Goal: Navigation & Orientation: Find specific page/section

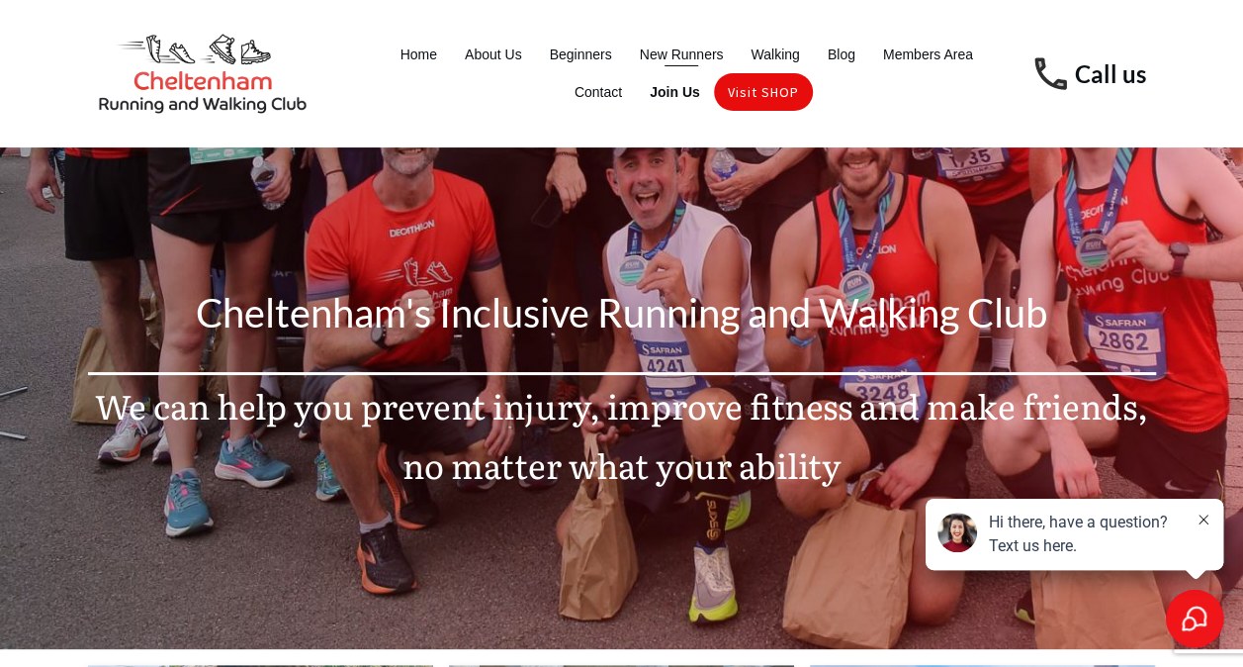
click at [683, 45] on span "New Runners" at bounding box center [682, 55] width 84 height 28
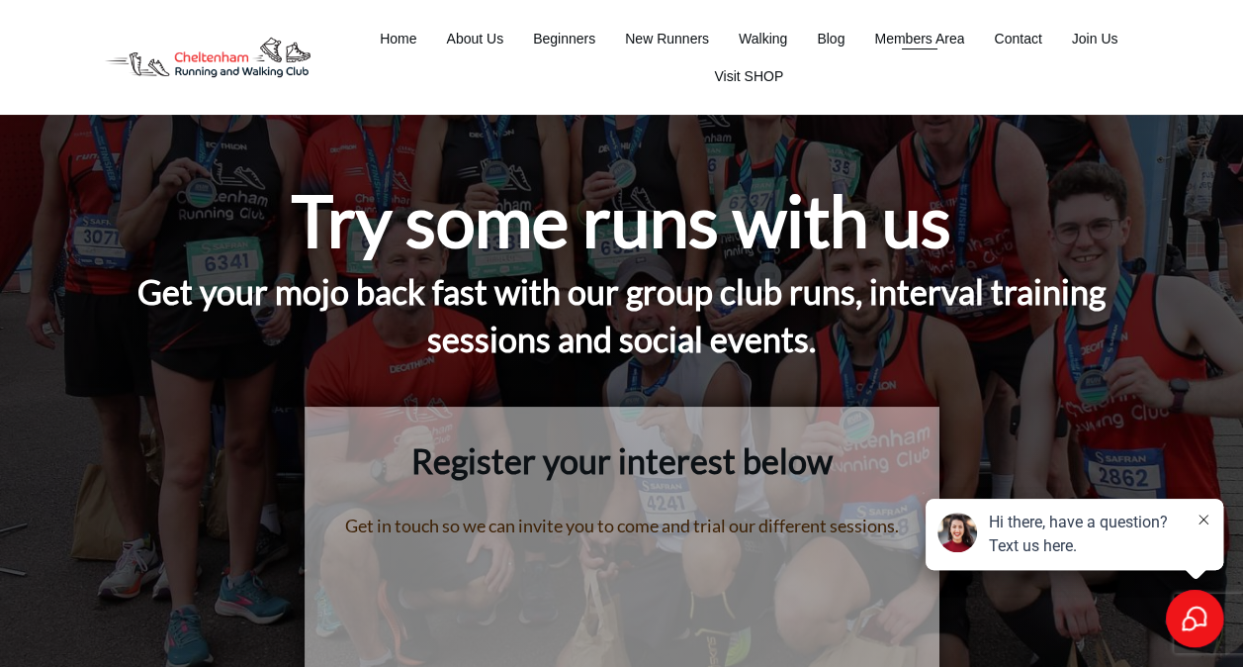
click at [902, 32] on span "Members Area" at bounding box center [919, 39] width 90 height 28
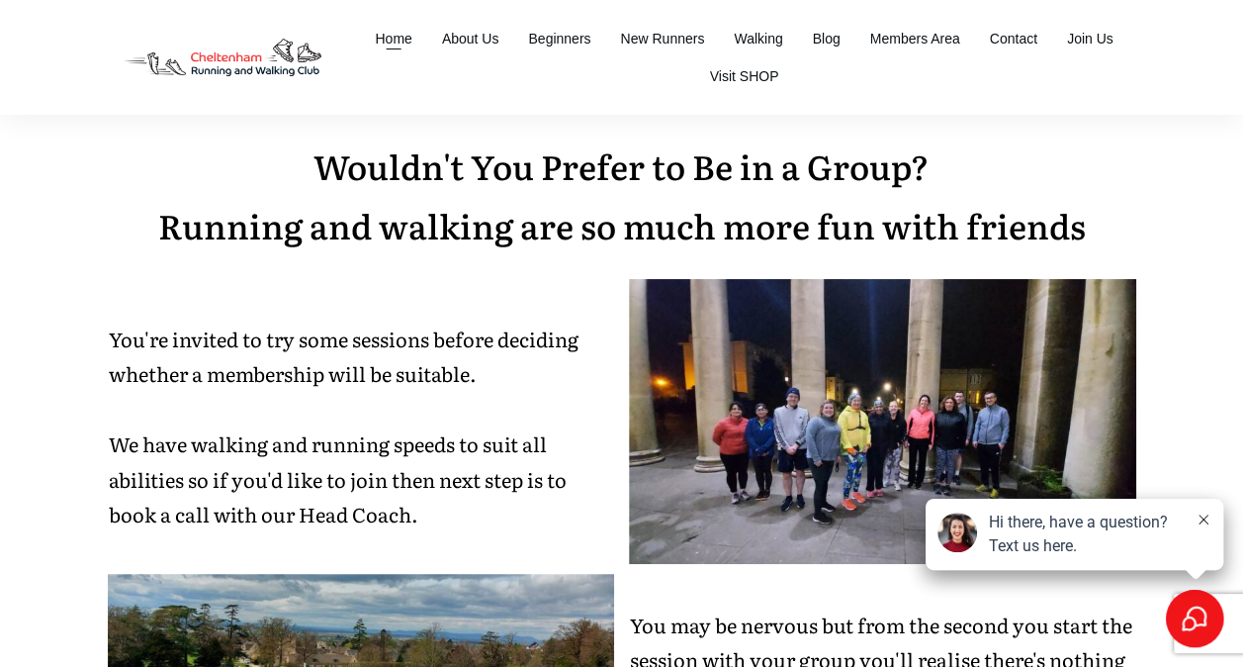
click at [392, 32] on span "Home" at bounding box center [393, 39] width 37 height 28
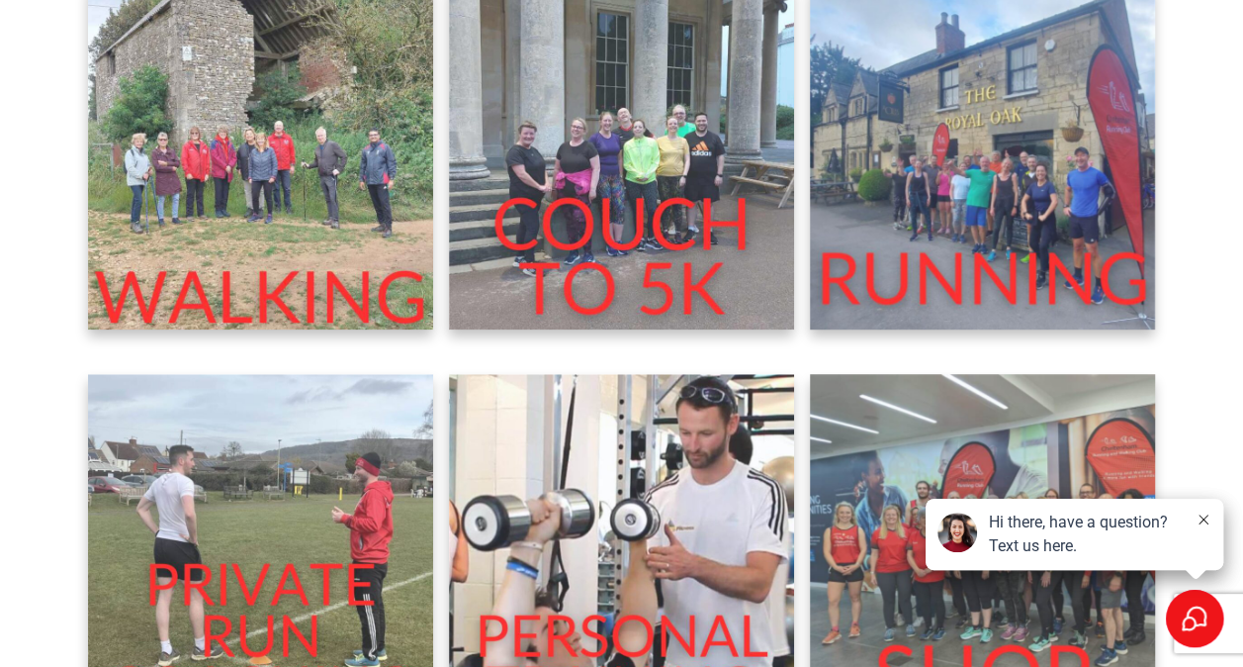
scroll to position [678, 0]
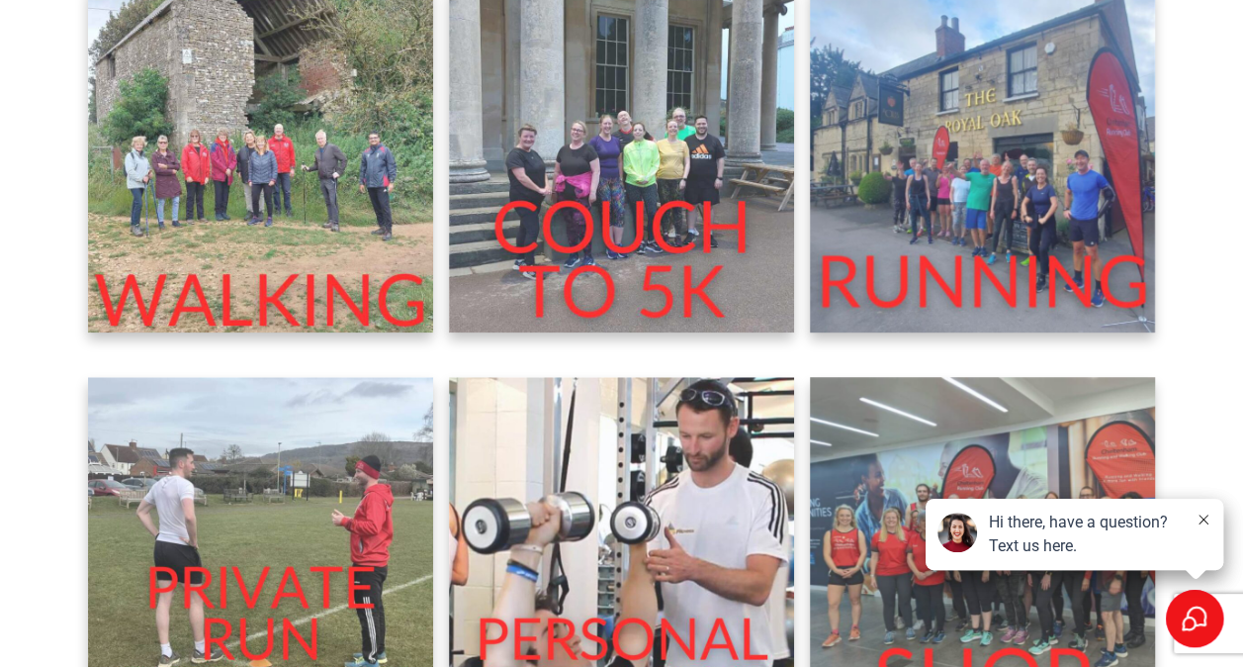
click at [954, 173] on img at bounding box center [983, 159] width 346 height 346
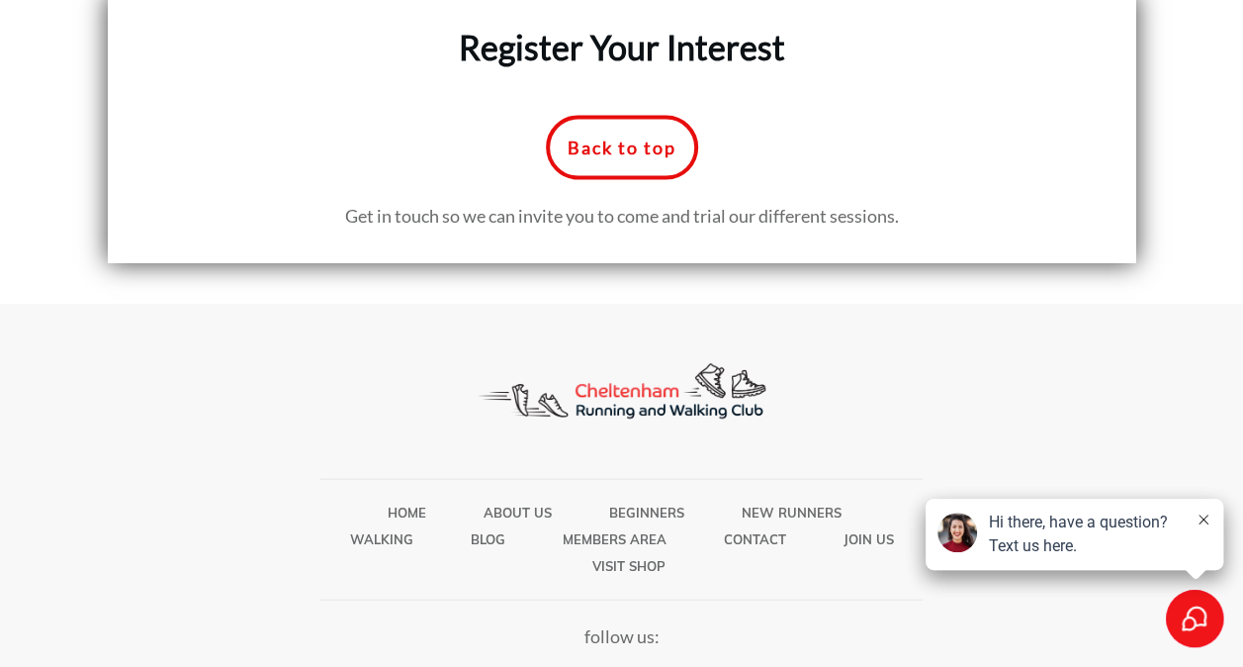
scroll to position [9376, 0]
